Goal: Task Accomplishment & Management: Manage account settings

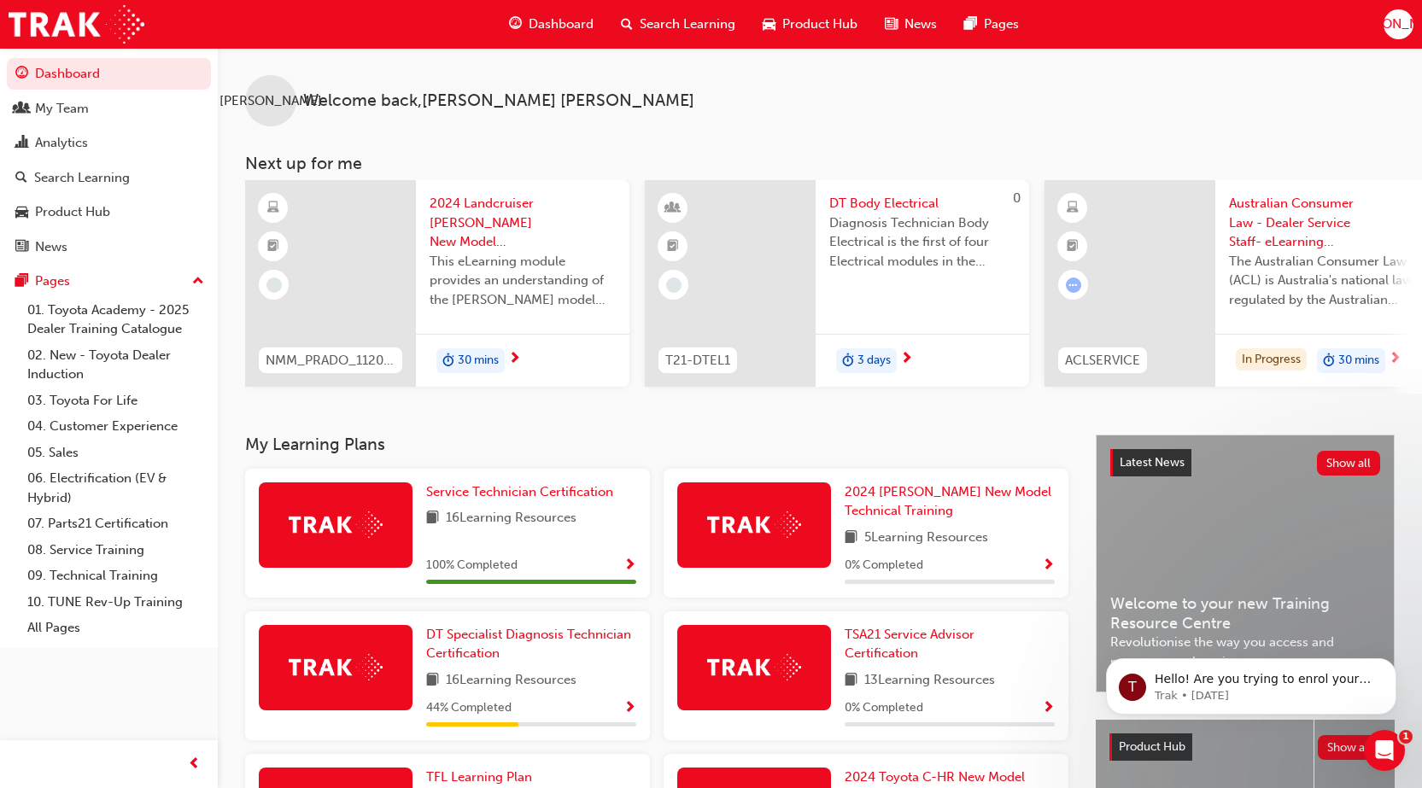
click at [1391, 33] on span "[PERSON_NAME]" at bounding box center [1398, 25] width 102 height 20
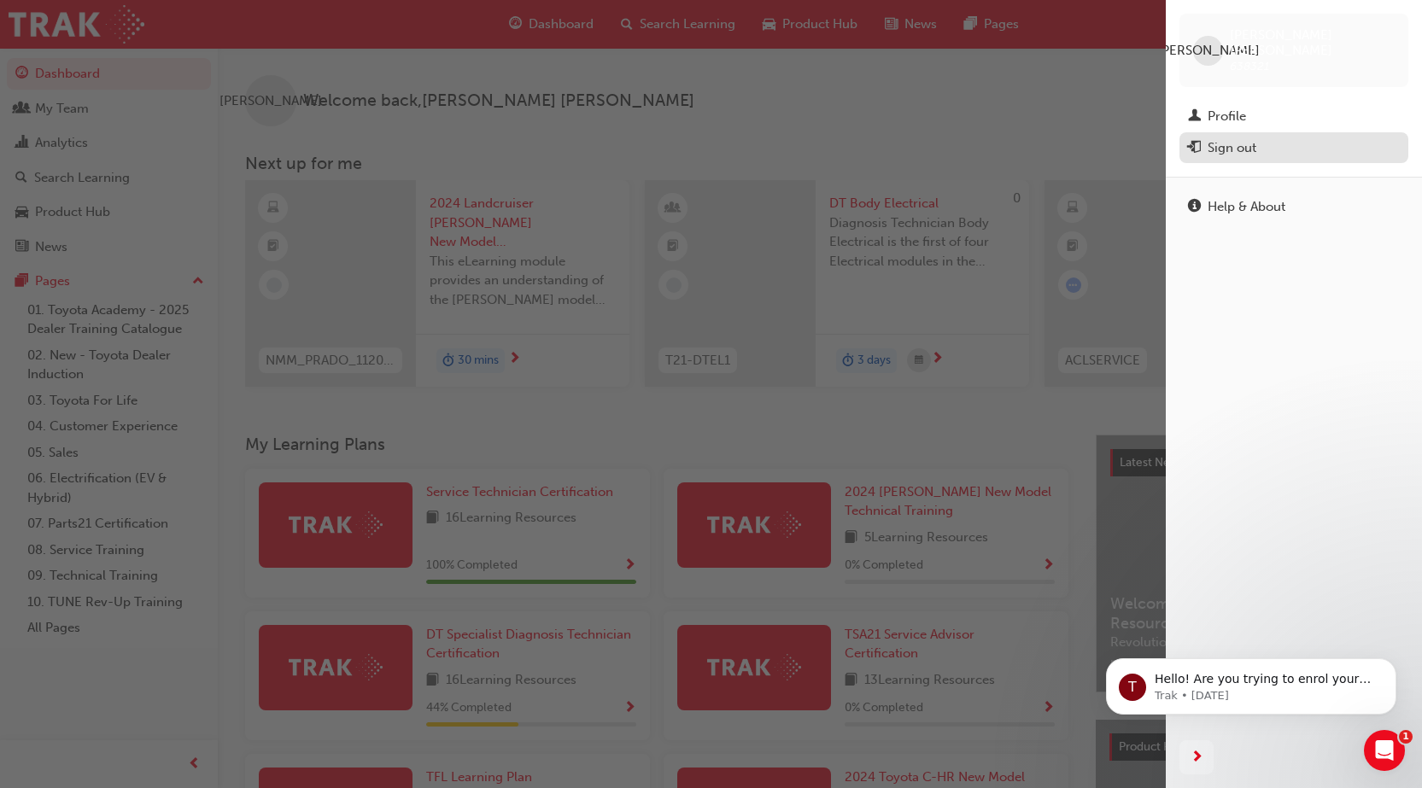
click at [1231, 138] on div "Sign out" at bounding box center [1232, 148] width 49 height 20
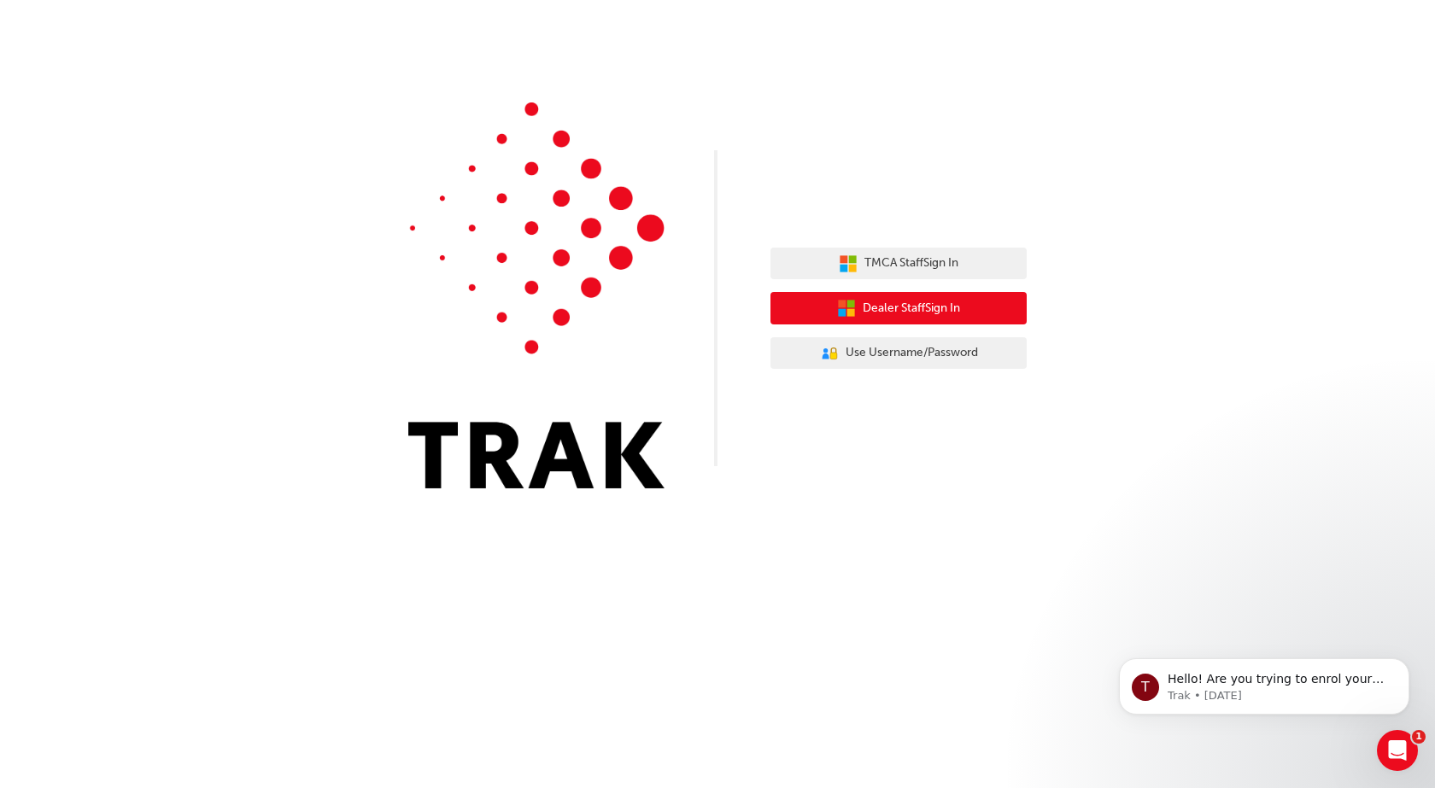
click at [954, 302] on span "Dealer Staff Sign In" at bounding box center [911, 309] width 97 height 20
